Goal: Transaction & Acquisition: Purchase product/service

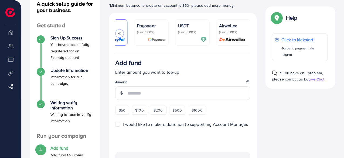
scroll to position [38, 0]
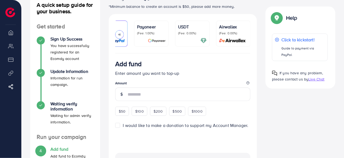
click at [190, 32] on p "(Fee: 0.00%)" at bounding box center [192, 33] width 29 height 4
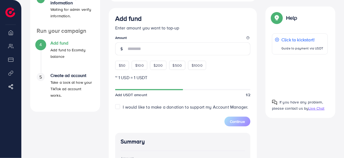
scroll to position [145, 0]
click at [121, 68] on span "$50" at bounding box center [122, 64] width 7 height 5
type input "**"
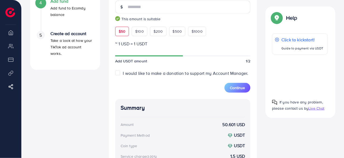
scroll to position [187, 0]
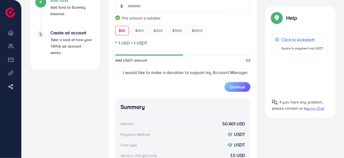
click at [123, 71] on label "I would like to make a donation to support my Account Manager." at bounding box center [185, 72] width 125 height 6
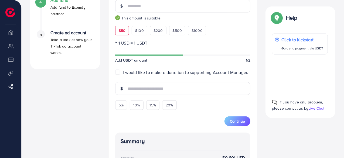
click at [123, 72] on label "I would like to make a donation to support my Account Manager." at bounding box center [185, 72] width 125 height 6
type input "*"
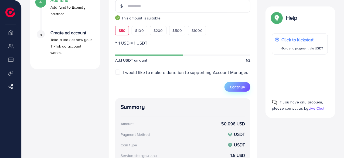
click at [238, 86] on span "Continue" at bounding box center [237, 86] width 15 height 5
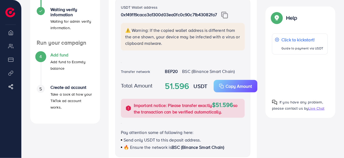
scroll to position [122, 0]
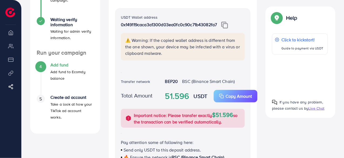
click at [226, 26] on img at bounding box center [224, 25] width 7 height 7
click at [232, 96] on p "Copy Amount" at bounding box center [239, 96] width 26 height 6
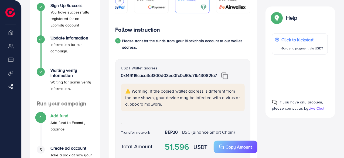
scroll to position [0, 0]
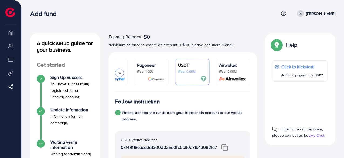
click at [124, 36] on span "Ecomdy Balance:" at bounding box center [126, 36] width 34 height 6
click at [132, 45] on p "*Minimum balance to create an account is $50, please add more money." at bounding box center [183, 45] width 148 height 6
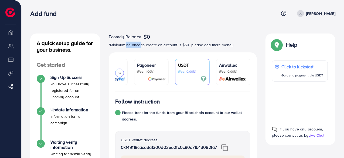
click at [132, 45] on p "*Minimum balance to create an account is $50, please add more money." at bounding box center [183, 45] width 148 height 6
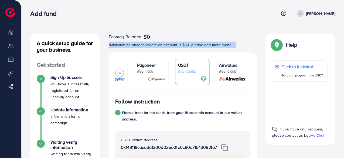
click at [132, 45] on p "*Minimum balance to create an account is $50, please add more money." at bounding box center [183, 45] width 148 height 6
click at [177, 47] on p "*Minimum balance to create an account is $50, please add more money." at bounding box center [183, 45] width 148 height 6
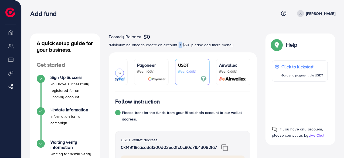
click at [177, 47] on p "*Minimum balance to create an account is $50, please add more money." at bounding box center [183, 45] width 148 height 6
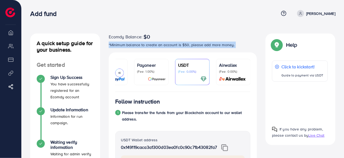
click at [177, 47] on p "*Minimum balance to create an account is $50, please add more money." at bounding box center [183, 45] width 148 height 6
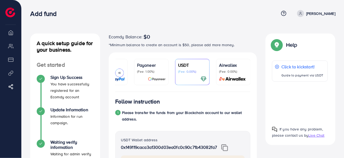
click at [181, 11] on div "Add fund" at bounding box center [154, 14] width 248 height 8
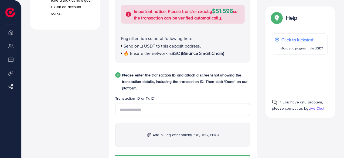
scroll to position [227, 0]
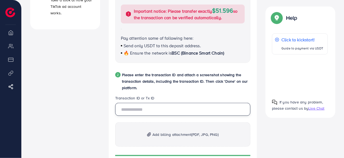
click at [139, 112] on input "text" at bounding box center [182, 109] width 135 height 13
paste input "**********"
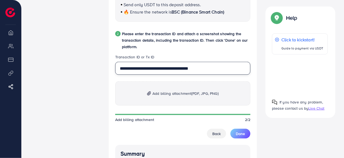
scroll to position [271, 0]
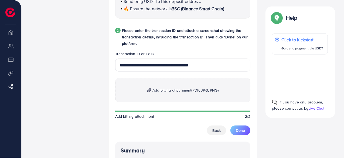
click at [179, 88] on span "Add billing attachment (PDF, JPG, PNG)" at bounding box center [185, 90] width 66 height 6
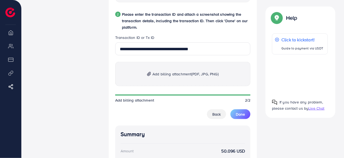
scroll to position [287, 0]
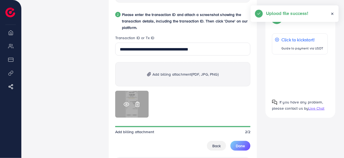
click at [126, 104] on circle at bounding box center [126, 104] width 1 height 1
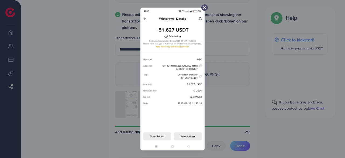
click at [204, 7] on icon at bounding box center [205, 7] width 4 height 4
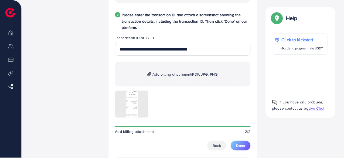
scroll to position [0, 63]
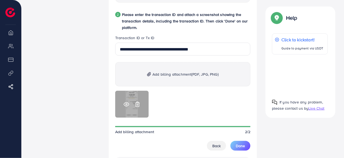
click at [138, 104] on line at bounding box center [138, 104] width 0 height 1
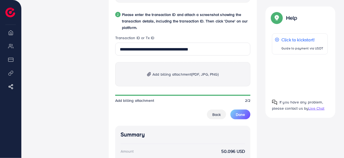
click at [160, 73] on span "Add billing attachment (PDF, JPG, PNG)" at bounding box center [185, 74] width 66 height 6
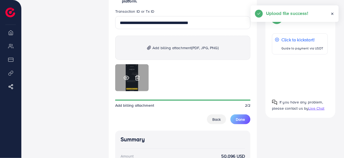
scroll to position [313, 0]
click at [127, 79] on circle at bounding box center [126, 77] width 1 height 1
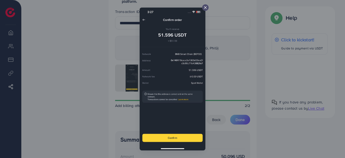
click at [205, 6] on icon at bounding box center [205, 7] width 4 height 4
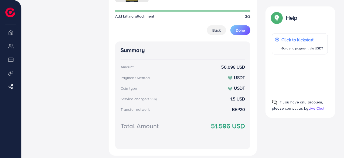
scroll to position [398, 0]
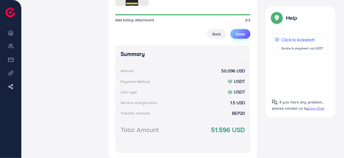
click at [238, 35] on span "Done" at bounding box center [240, 33] width 9 height 5
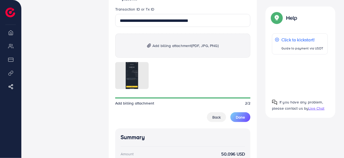
scroll to position [303, 0]
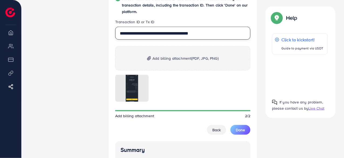
click at [144, 33] on input "**********" at bounding box center [182, 33] width 135 height 13
paste input "text"
type input "**********"
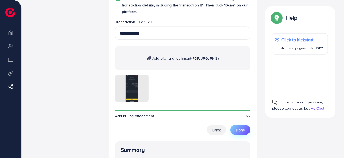
click at [238, 128] on span "Done" at bounding box center [240, 129] width 9 height 5
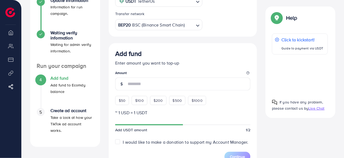
scroll to position [109, 0]
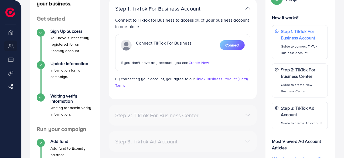
scroll to position [47, 0]
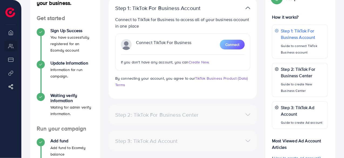
click at [193, 63] on span "Create New." at bounding box center [199, 61] width 21 height 5
